Goal: Task Accomplishment & Management: Complete application form

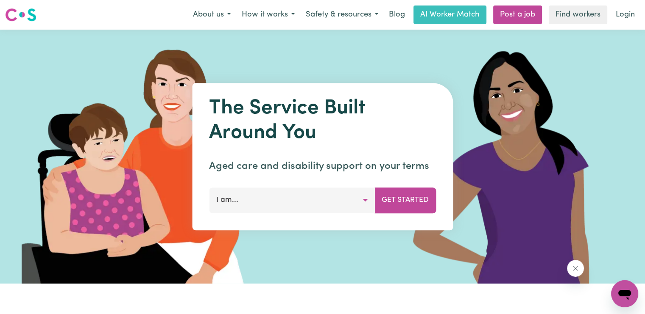
click at [363, 205] on button "I am..." at bounding box center [292, 200] width 166 height 25
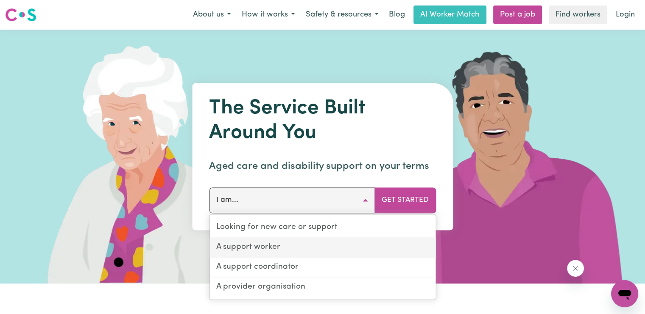
click at [254, 248] on link "A support worker" at bounding box center [322, 248] width 226 height 20
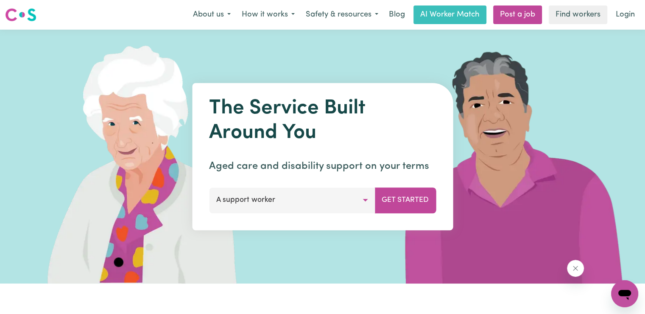
click at [295, 208] on button "A support worker" at bounding box center [292, 200] width 166 height 25
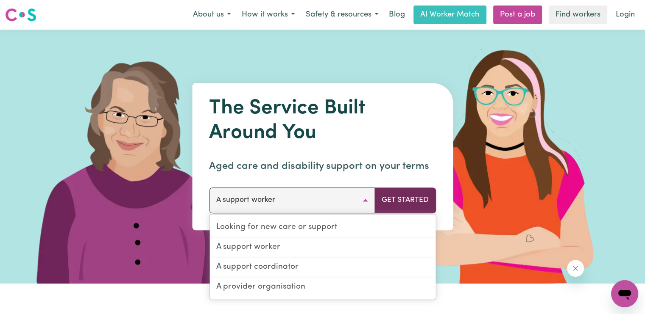
click at [420, 200] on button "Get Started" at bounding box center [404, 200] width 61 height 25
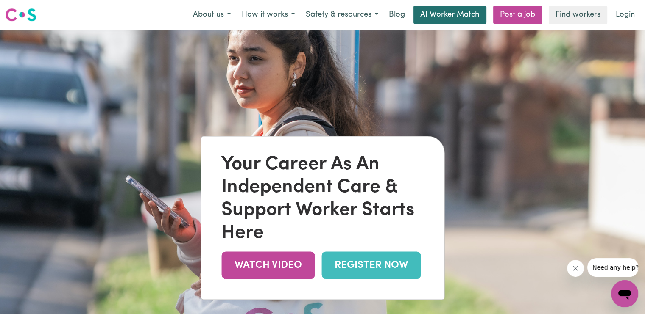
click at [456, 18] on link "AI Worker Match" at bounding box center [449, 15] width 73 height 19
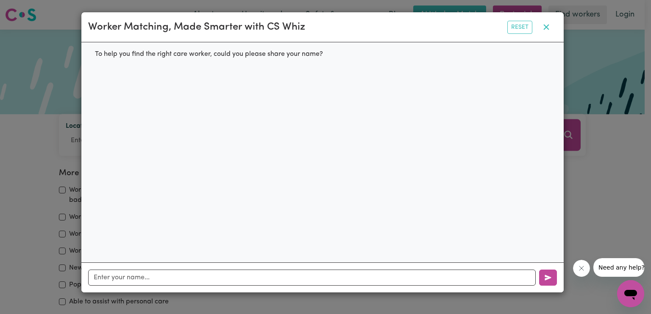
click at [545, 31] on icon "button" at bounding box center [546, 27] width 10 height 10
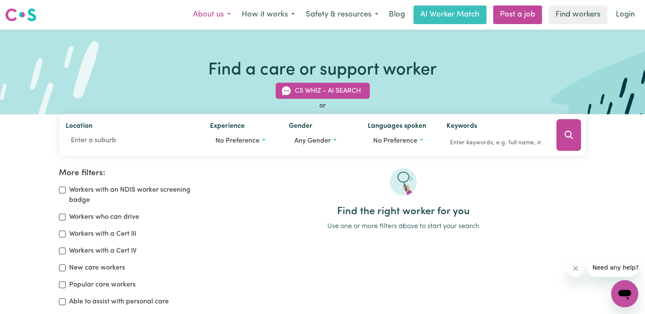
click at [201, 16] on button "About us" at bounding box center [211, 15] width 49 height 18
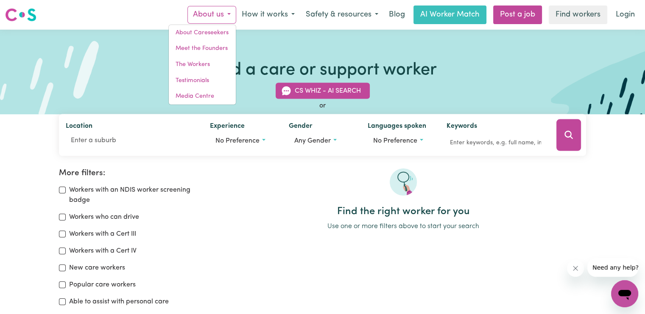
click at [85, 67] on div "Find a care or support worker CS Whiz - AI Search or Location Experience No pre…" at bounding box center [322, 72] width 645 height 85
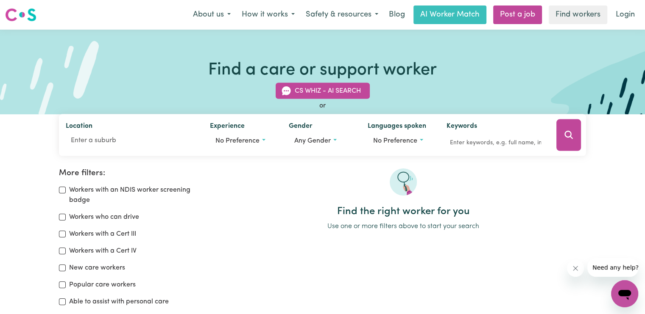
click at [6, 18] on img at bounding box center [20, 14] width 31 height 15
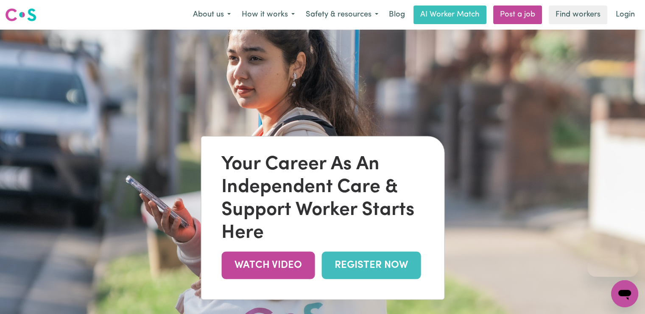
click at [374, 276] on link "REGISTER NOW" at bounding box center [370, 266] width 99 height 28
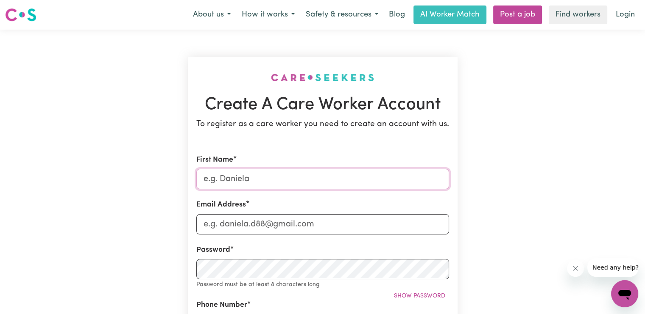
click at [236, 183] on input "First Name" at bounding box center [322, 179] width 253 height 20
type input "Goodwill"
click at [222, 222] on input "Email Address" at bounding box center [322, 224] width 253 height 20
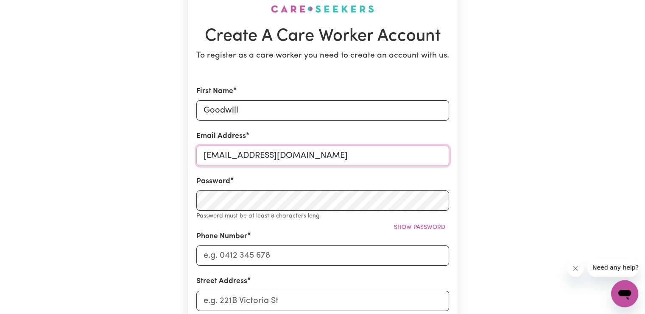
scroll to position [85, 0]
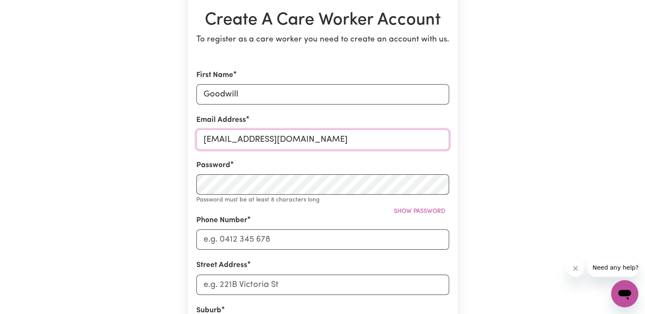
type input "goodwillmatara@gmail.com"
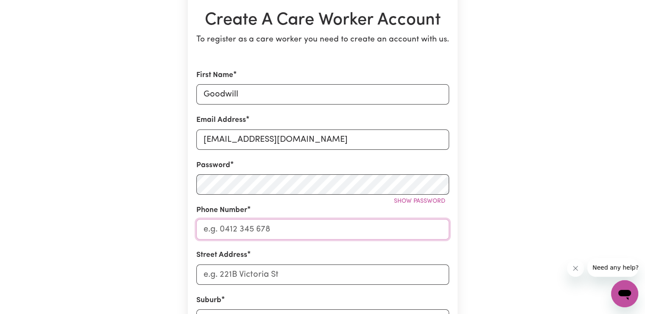
click at [215, 231] on input "Phone Number" at bounding box center [322, 230] width 253 height 20
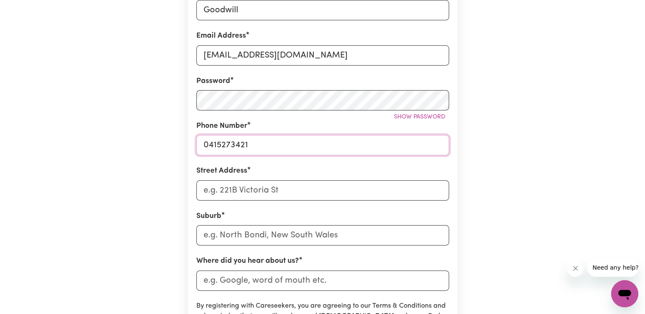
scroll to position [170, 0]
type input "0415273421"
click at [252, 188] on input "Street Address" at bounding box center [322, 190] width 253 height 20
type input "12 Pomer Drive"
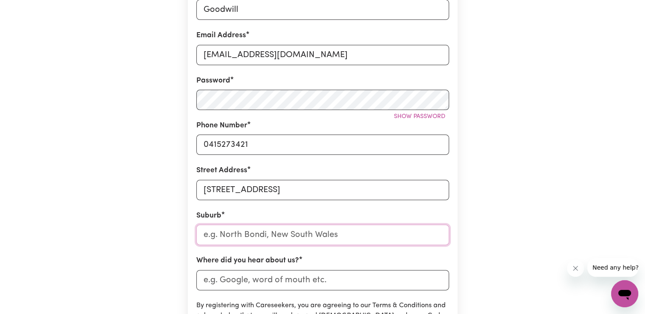
click at [237, 232] on input "text" at bounding box center [322, 235] width 253 height 20
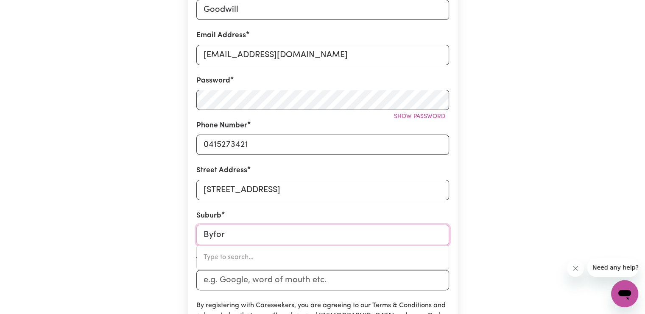
type input "Byford"
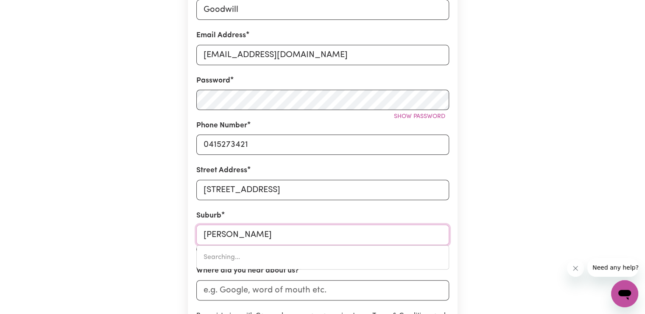
type input "Byford, Western Australia, 6122"
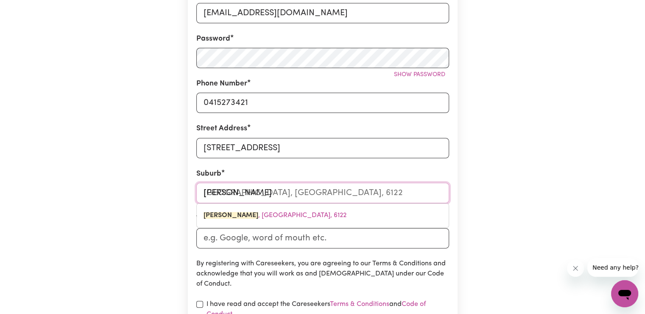
scroll to position [212, 0]
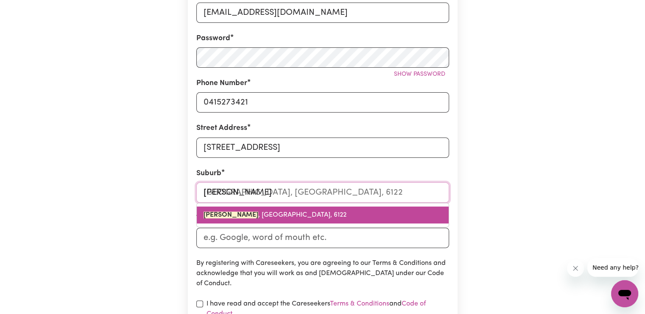
click at [239, 212] on span "BYFORD , Western Australia, 6122" at bounding box center [274, 215] width 143 height 7
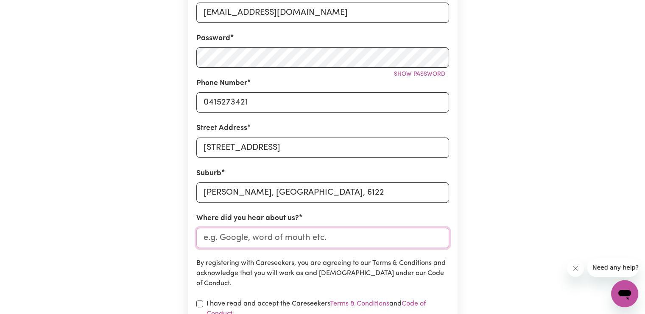
click at [236, 236] on input "Where did you hear about us?" at bounding box center [322, 238] width 253 height 20
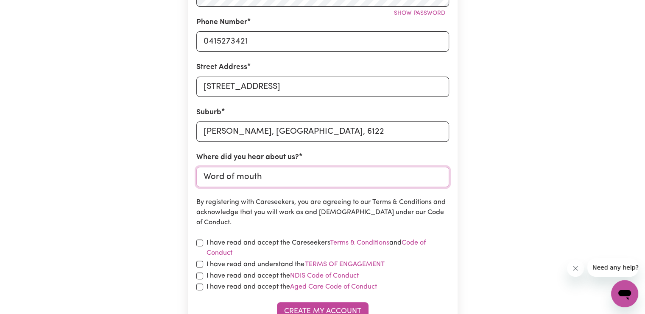
scroll to position [297, 0]
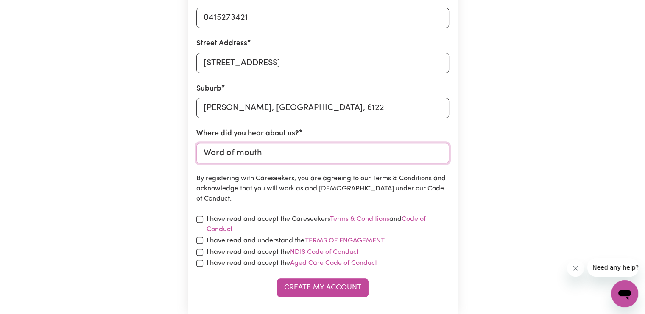
type input "Word of mouth"
click at [200, 220] on input "checkbox" at bounding box center [199, 219] width 7 height 7
checkbox input "true"
click at [197, 240] on input "checkbox" at bounding box center [199, 240] width 7 height 7
checkbox input "true"
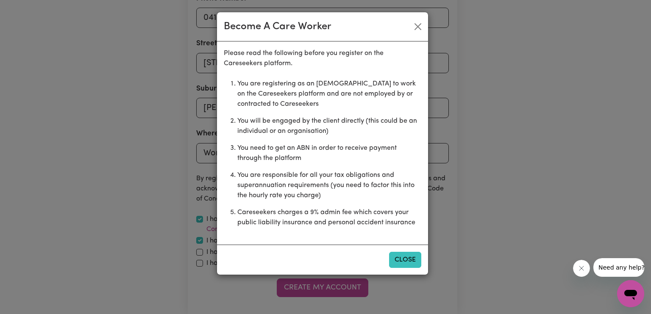
click at [402, 257] on button "Close" at bounding box center [405, 260] width 32 height 16
